Goal: Use online tool/utility: Utilize a website feature to perform a specific function

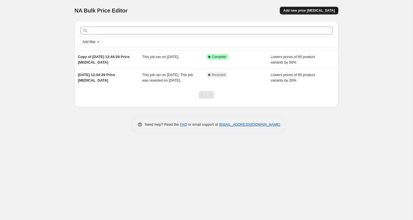
click at [300, 12] on span "Add new price [MEDICAL_DATA]" at bounding box center [309, 10] width 52 height 4
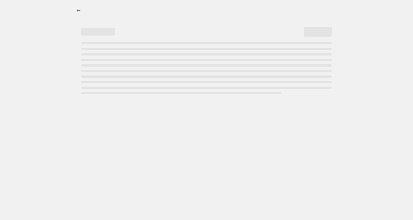
select select "percentage"
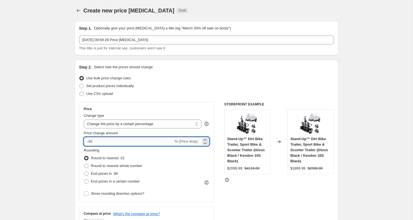
drag, startPoint x: 88, startPoint y: 143, endPoint x: 114, endPoint y: 143, distance: 25.2
click at [111, 143] on input "-10" at bounding box center [129, 141] width 90 height 9
type input "-45"
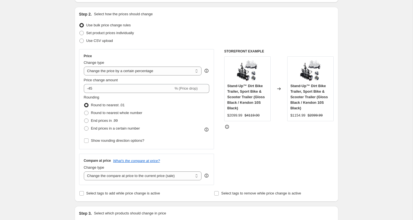
scroll to position [55, 0]
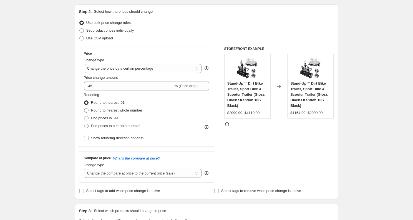
click at [88, 125] on span at bounding box center [86, 125] width 5 height 5
click at [84, 124] on input "End prices in a certain number" at bounding box center [84, 124] width 0 height 0
radio input "true"
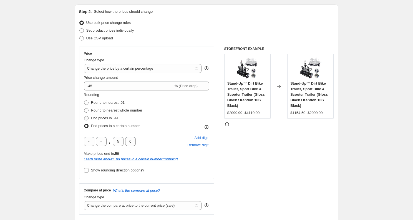
click at [87, 118] on span at bounding box center [86, 118] width 4 height 4
click at [84, 116] on input "End prices in .99" at bounding box center [84, 116] width 0 height 0
radio input "true"
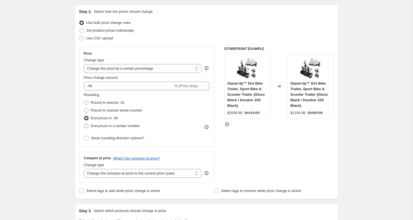
click at [88, 126] on span at bounding box center [86, 126] width 4 height 4
click at [84, 124] on input "End prices in a certain number" at bounding box center [84, 124] width 0 height 0
radio input "true"
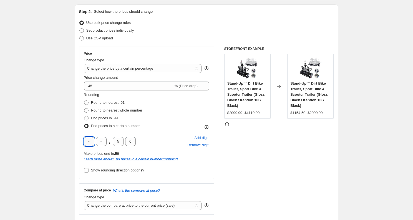
click at [86, 142] on input "text" at bounding box center [89, 141] width 11 height 9
type input "9"
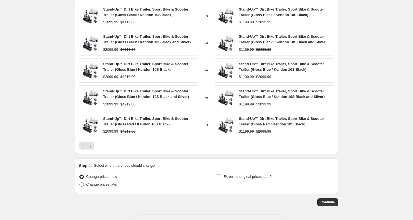
scroll to position [361, 0]
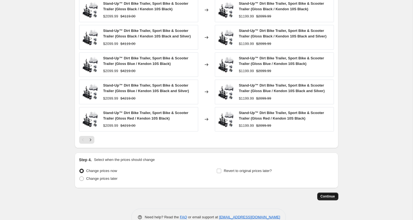
click at [326, 196] on span "Continue" at bounding box center [327, 196] width 14 height 4
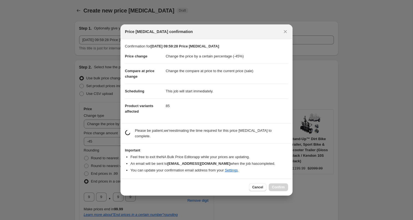
scroll to position [0, 0]
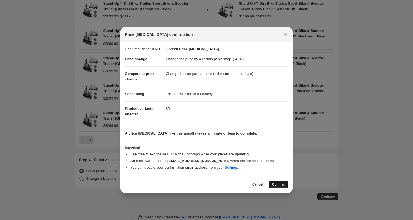
click at [271, 182] on button "Confirm" at bounding box center [277, 185] width 19 height 8
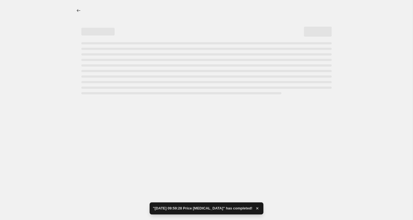
select select "percentage"
